Goal: Check status: Check status

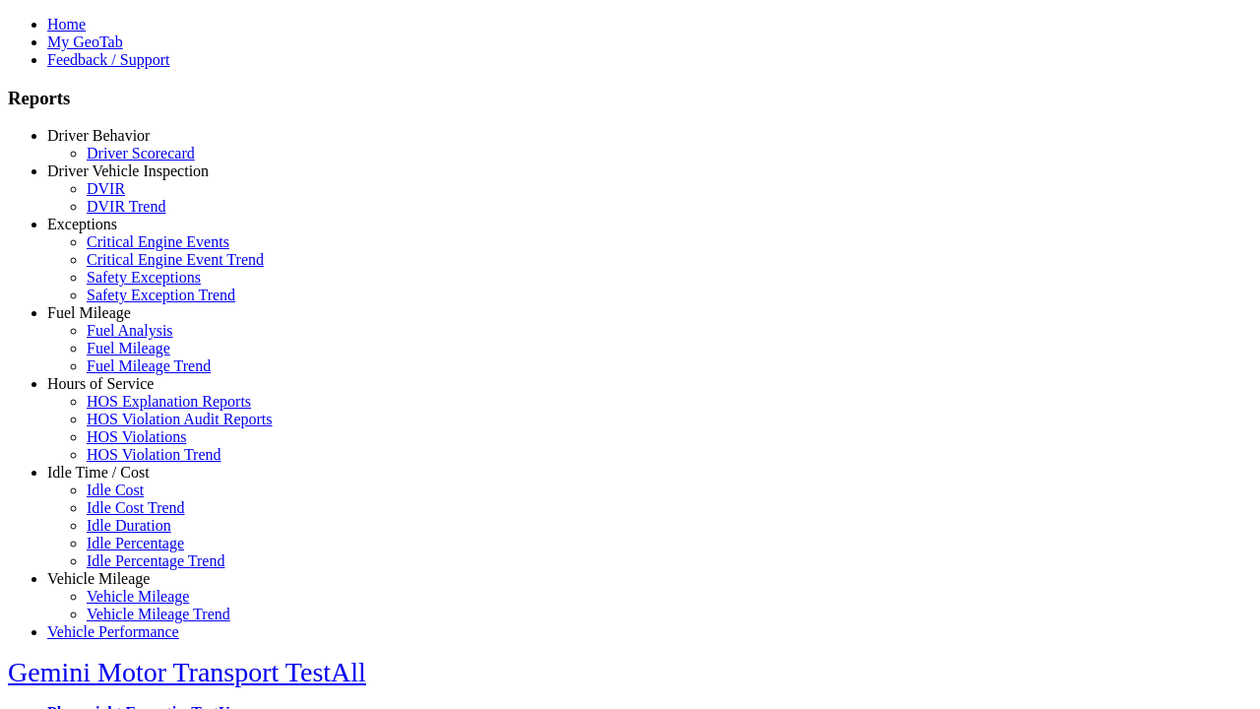
click at [113, 392] on link "Hours of Service" at bounding box center [100, 383] width 106 height 17
click at [128, 410] on link "HOS Explanation Reports" at bounding box center [169, 401] width 164 height 17
